Goal: Information Seeking & Learning: Learn about a topic

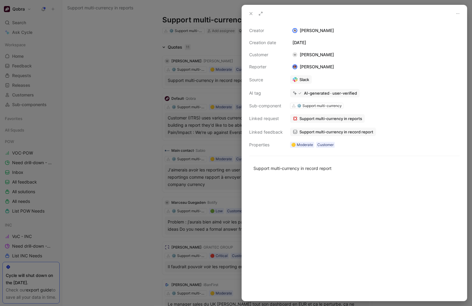
scroll to position [17, 0]
click at [135, 236] on div at bounding box center [236, 153] width 472 height 306
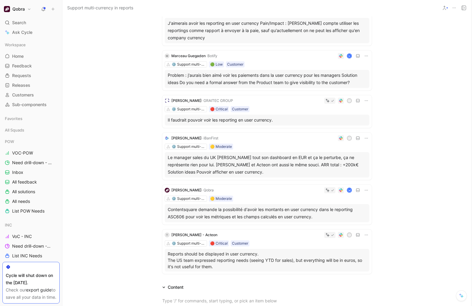
scroll to position [164, 0]
click at [247, 263] on p "Reports should be displayed in user currency. The US team expressed reporting n…" at bounding box center [267, 259] width 199 height 19
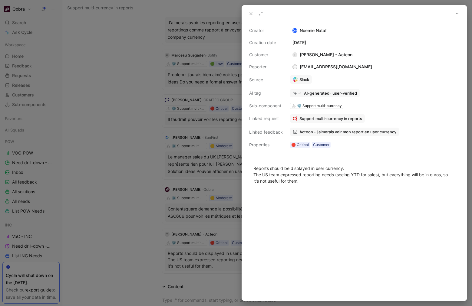
click at [176, 200] on div at bounding box center [236, 153] width 472 height 306
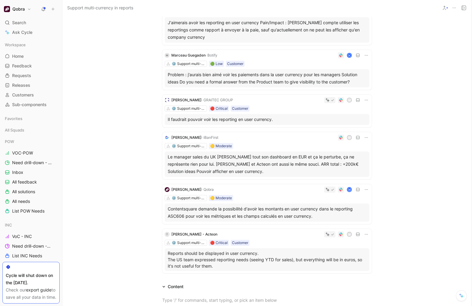
click at [105, 168] on div "Quotes 11 7 recommended quotes W [PERSON_NAME] · [PERSON_NAME] ⚙️ Support multi…" at bounding box center [266, 86] width 409 height 380
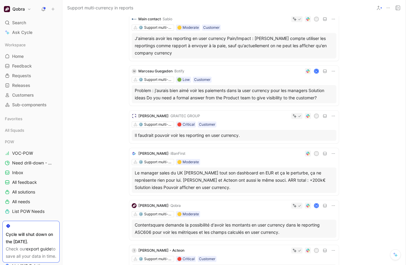
scroll to position [148, 0]
